Goal: Find specific page/section: Find specific page/section

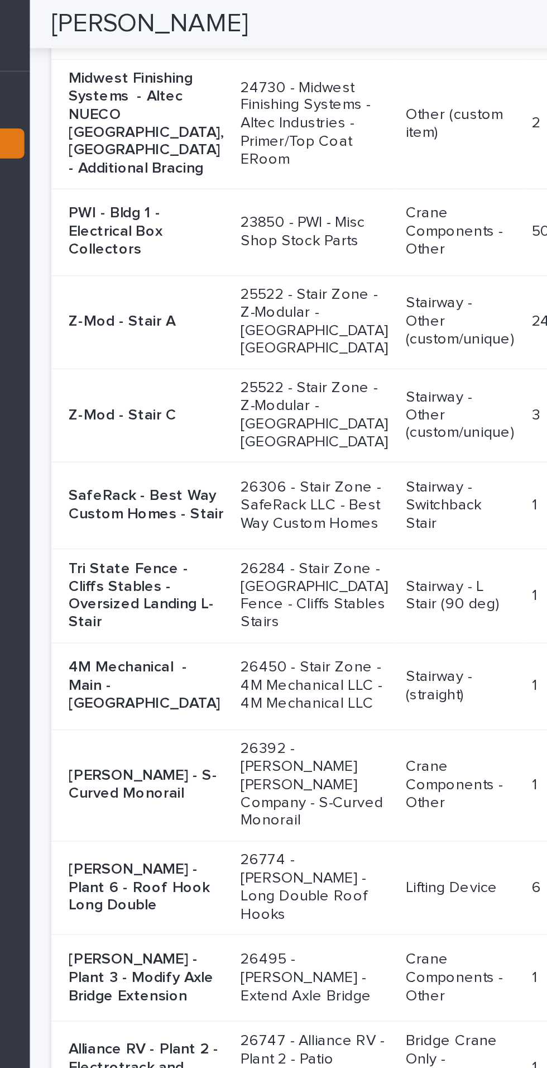
click at [222, 330] on p "Tri State Fence - Cliffs Stables - Oversized Landing L-Stair" at bounding box center [244, 310] width 81 height 37
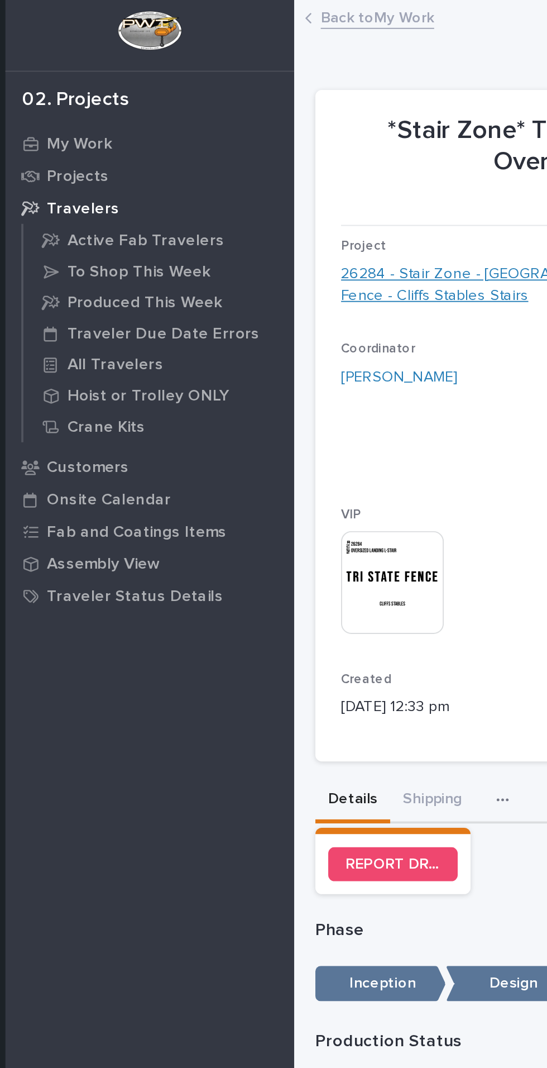
click at [251, 142] on link "26284 - Stair Zone - [GEOGRAPHIC_DATA] Fence - Cliffs Stables Stairs" at bounding box center [287, 148] width 157 height 23
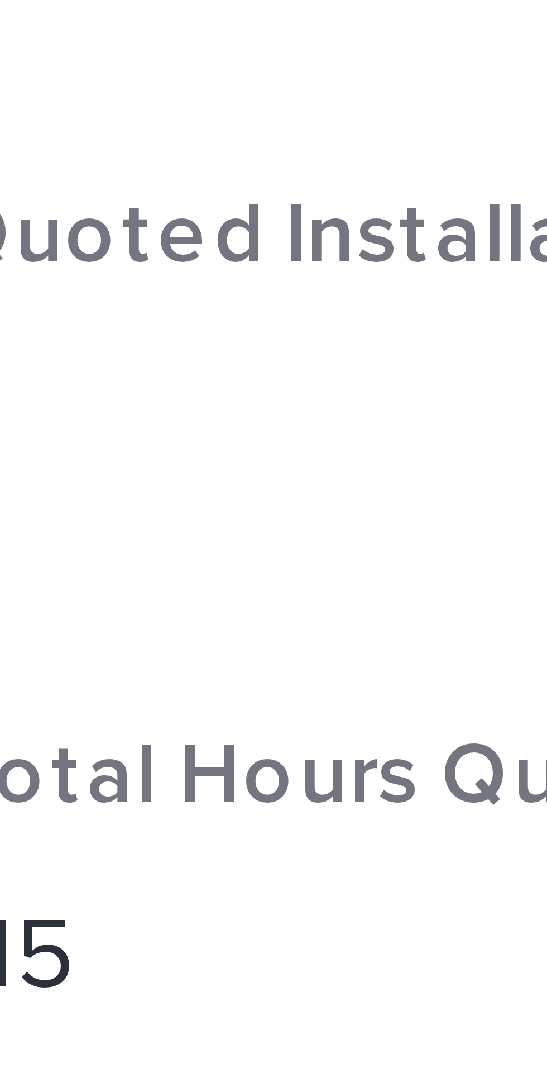
scroll to position [190, 0]
